Goal: Transaction & Acquisition: Book appointment/travel/reservation

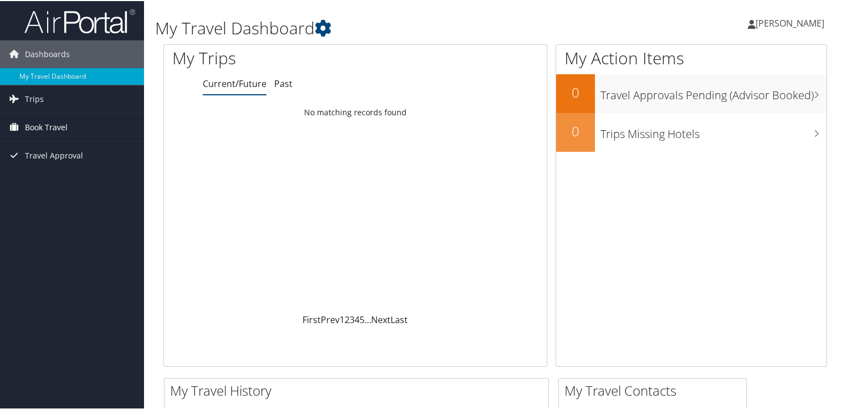
click at [44, 119] on span "Book Travel" at bounding box center [46, 126] width 43 height 28
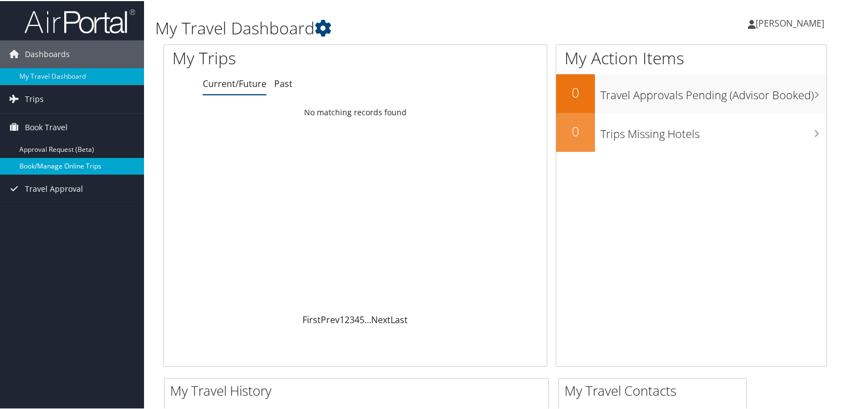
click at [26, 170] on link "Book/Manage Online Trips" at bounding box center [72, 165] width 144 height 17
